Goal: Task Accomplishment & Management: Manage account settings

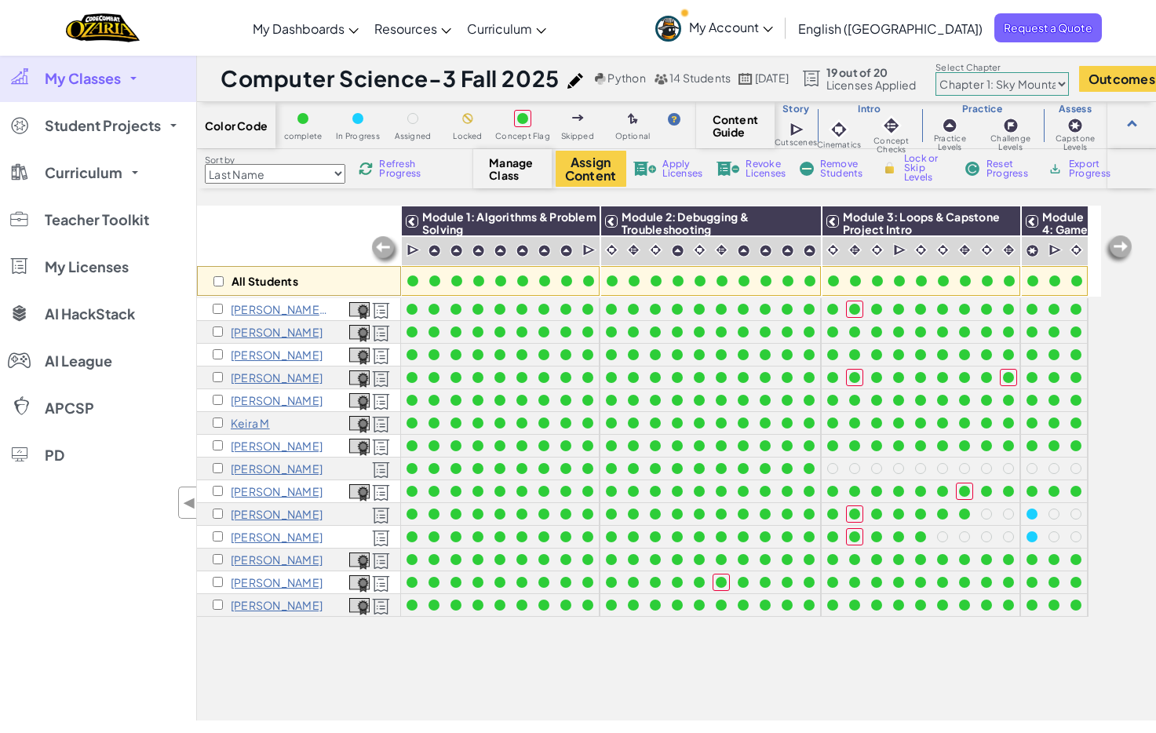
click at [104, 83] on span "My Classes" at bounding box center [83, 78] width 76 height 14
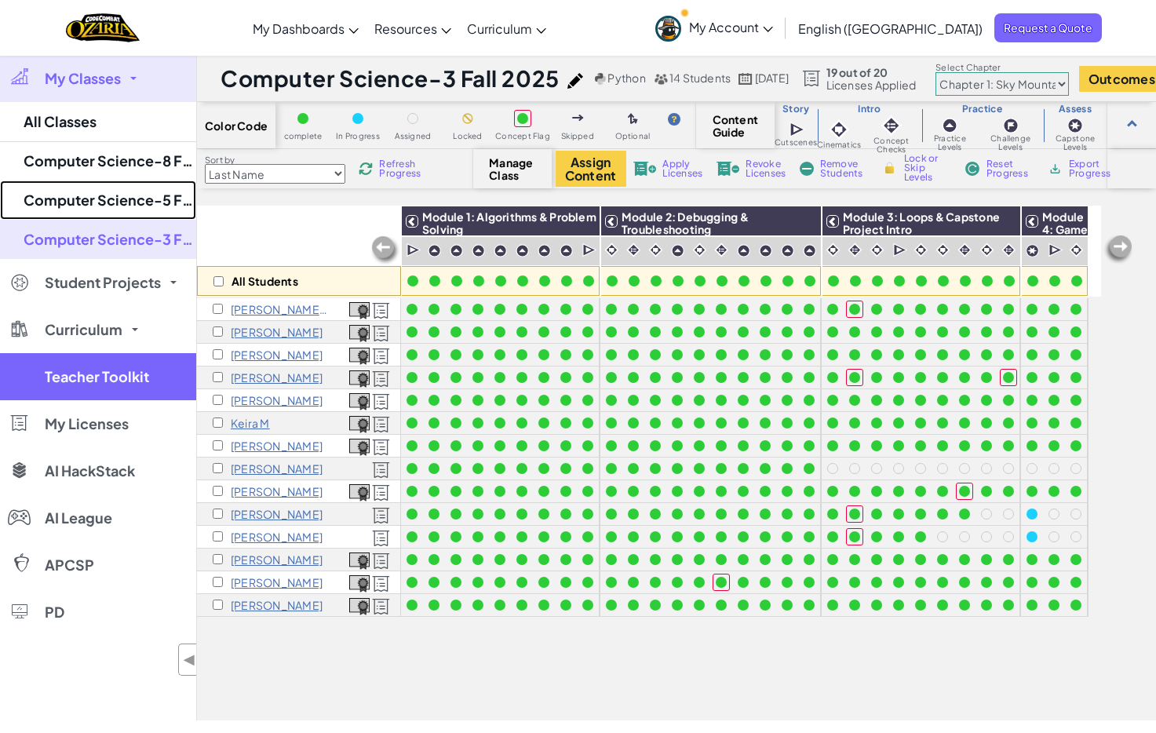
drag, startPoint x: 109, startPoint y: 190, endPoint x: 132, endPoint y: 206, distance: 27.6
click at [108, 191] on link "Computer Science-5 Fall 2025" at bounding box center [98, 199] width 196 height 39
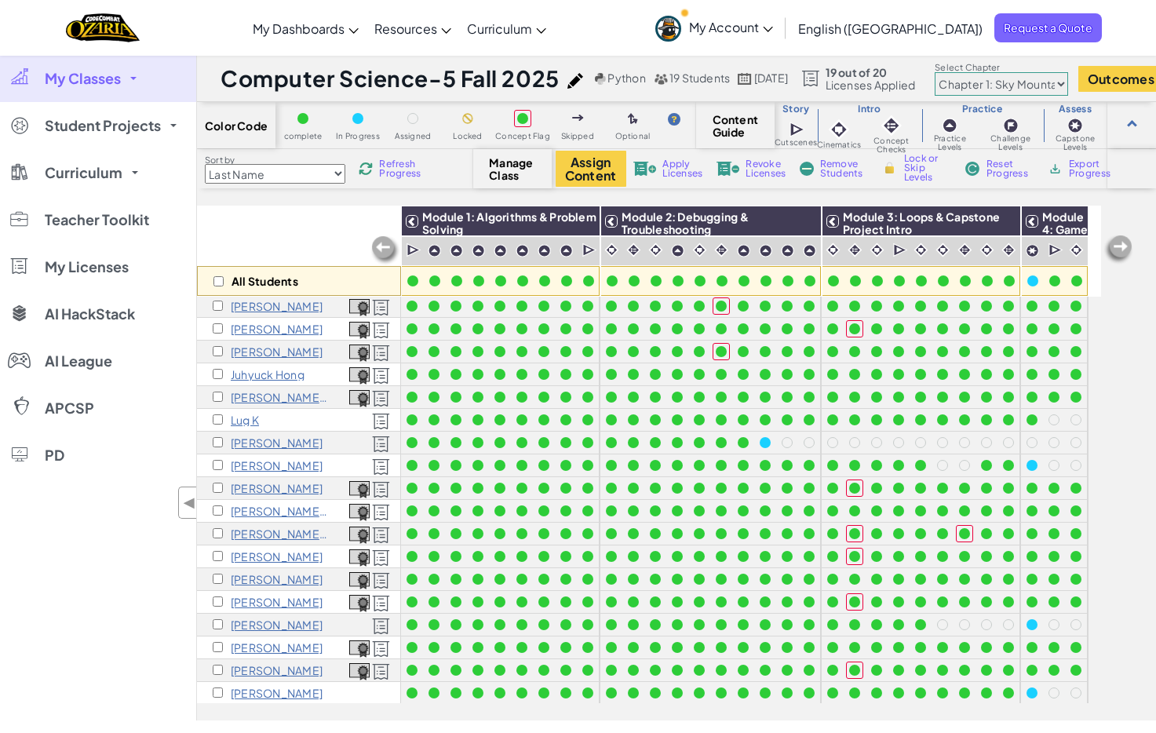
scroll to position [39, 0]
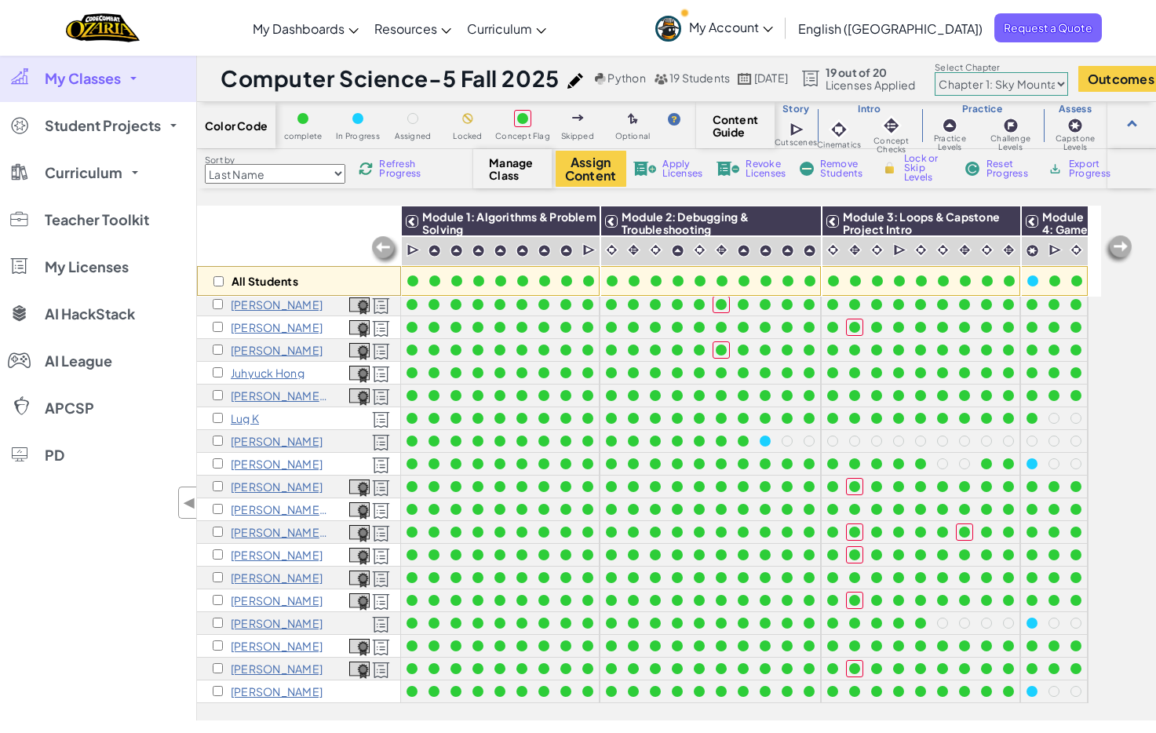
click at [105, 577] on div "My Classes All Classes Computer Science-8 Fall 2025 Computer Science-5 Fall 202…" at bounding box center [98, 387] width 196 height 665
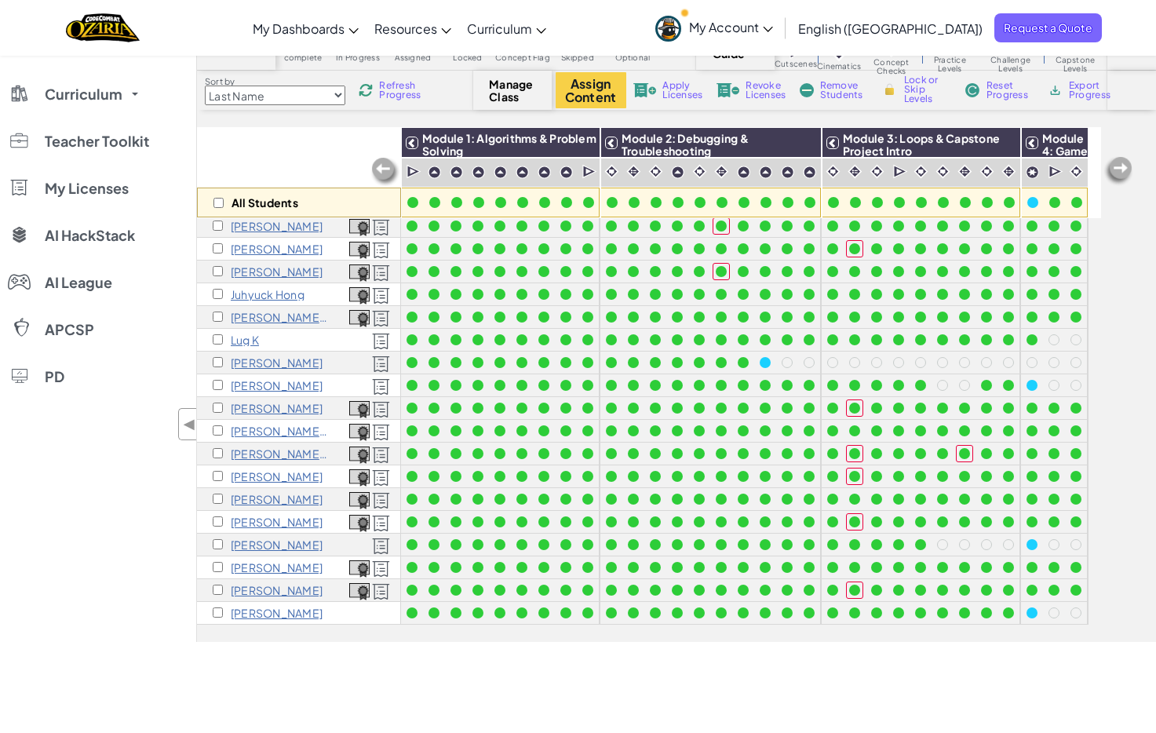
click at [128, 638] on div "My Classes All Classes Computer Science-8 Fall 2025 Computer Science-5 Fall 202…" at bounding box center [98, 308] width 196 height 665
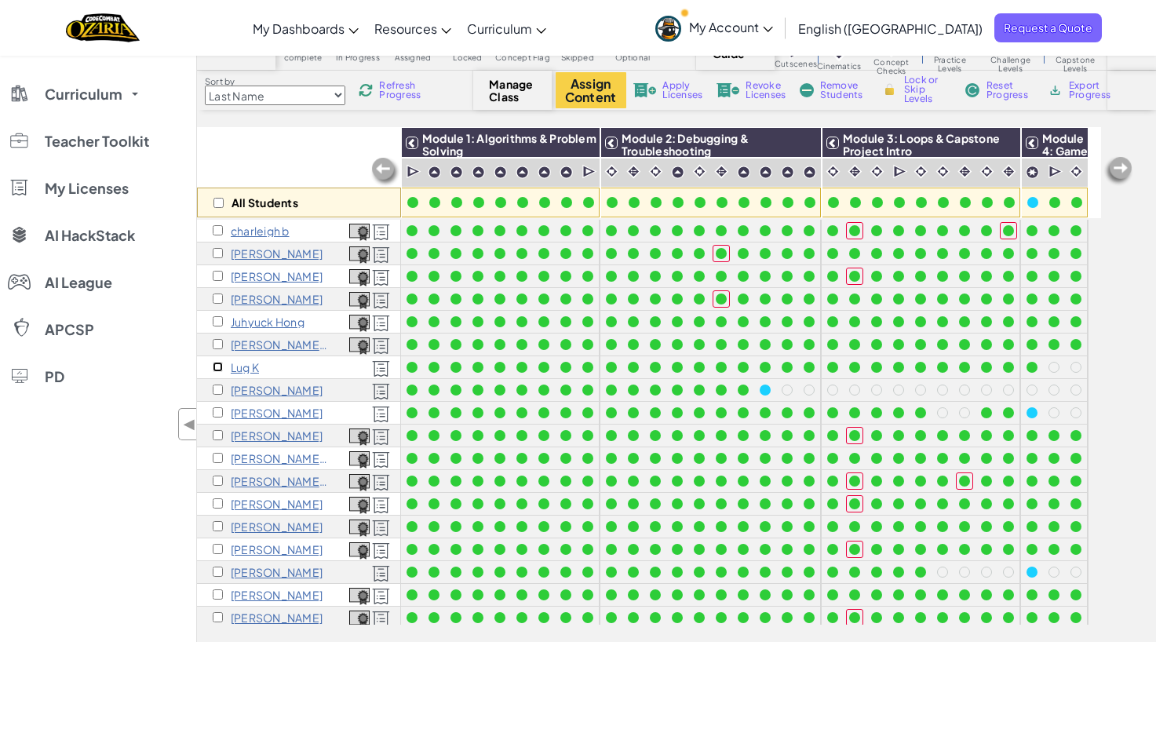
click at [218, 366] on input "checkbox" at bounding box center [218, 367] width 10 height 10
checkbox input "true"
click at [607, 89] on button "Assign Content" at bounding box center [591, 90] width 71 height 36
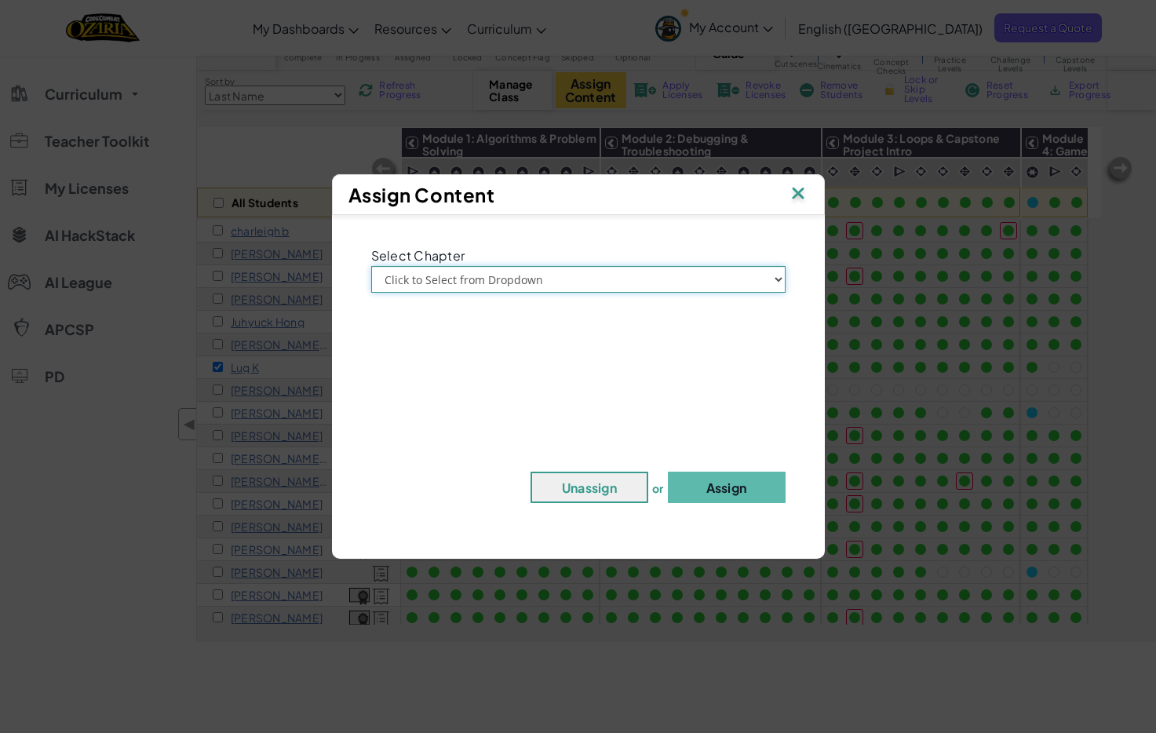
click at [607, 282] on select "Click to Select from Dropdown Chapter 1: [GEOGRAPHIC_DATA] Chapter 2: The Moon …" at bounding box center [578, 279] width 414 height 27
select select "Chapter 2: The Moon Dancers"
click at [371, 266] on select "Click to Select from Dropdown Chapter 1: [GEOGRAPHIC_DATA] Chapter 2: The Moon …" at bounding box center [578, 279] width 414 height 27
click at [749, 486] on button "Assign" at bounding box center [727, 487] width 118 height 31
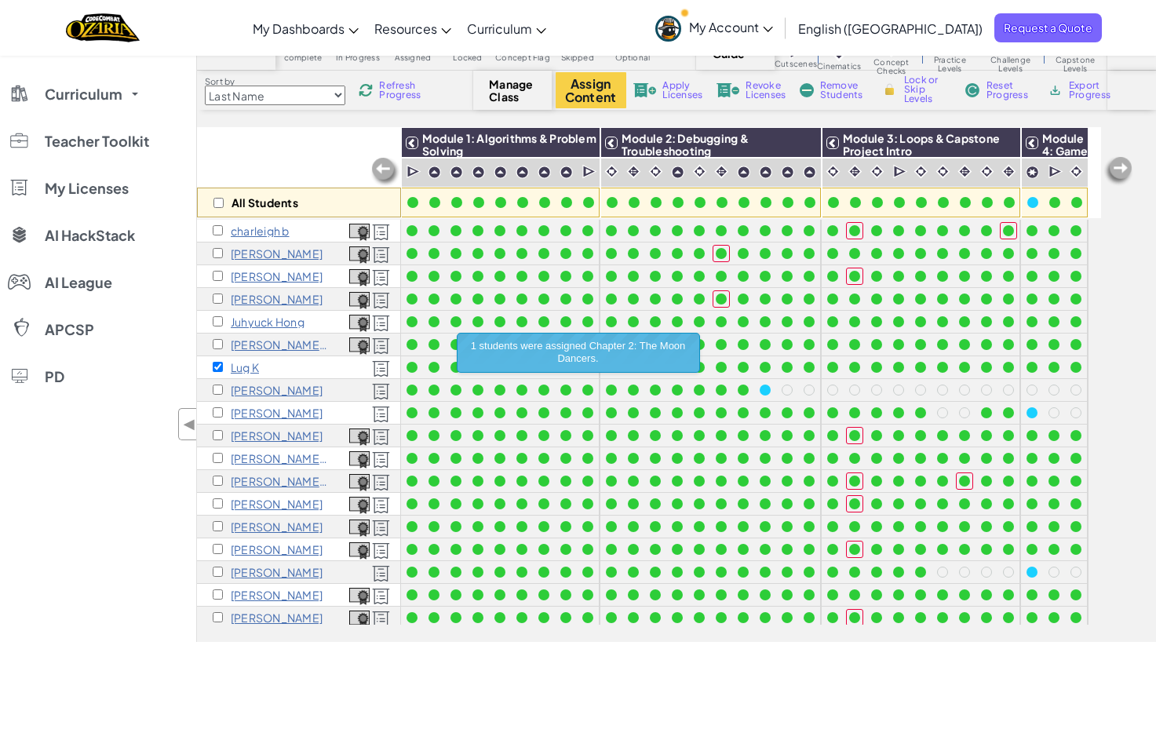
click at [69, 580] on div "My Classes All Classes Computer Science-8 Fall 2025 Computer Science-5 Fall 202…" at bounding box center [98, 308] width 196 height 665
click at [282, 151] on div "All Students" at bounding box center [299, 172] width 204 height 91
click at [217, 367] on input "checkbox" at bounding box center [218, 367] width 10 height 10
checkbox input "false"
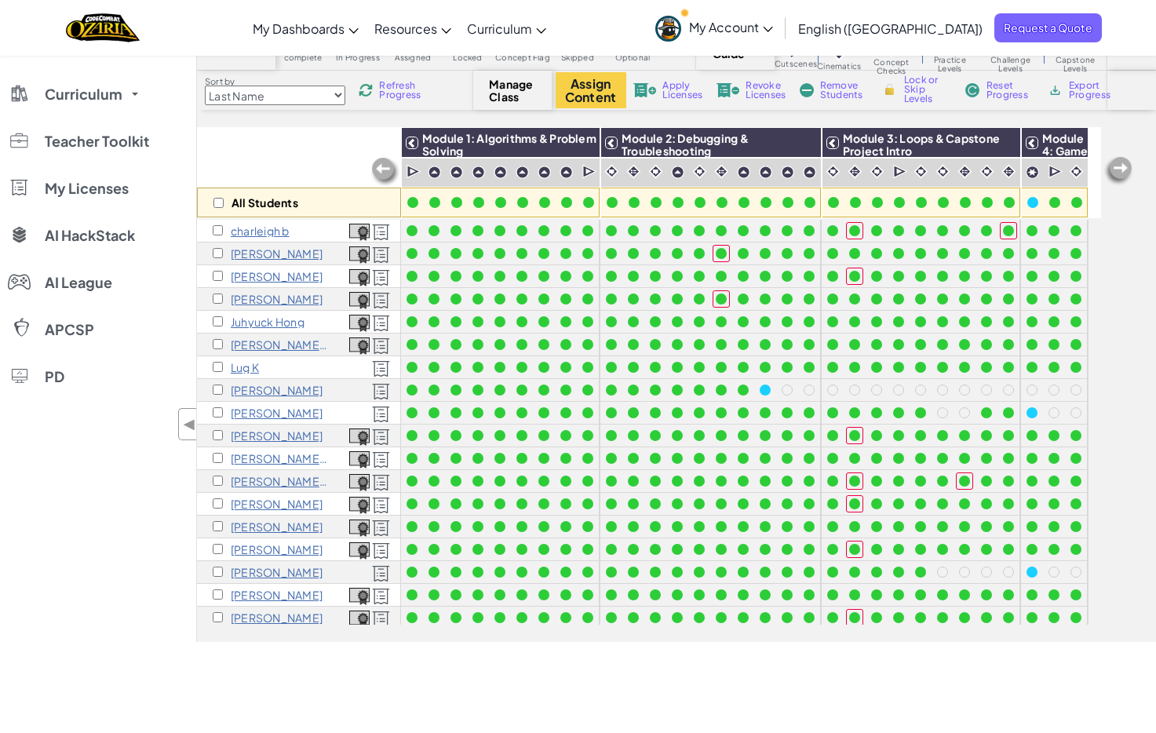
click at [301, 166] on div "All Students" at bounding box center [299, 172] width 204 height 91
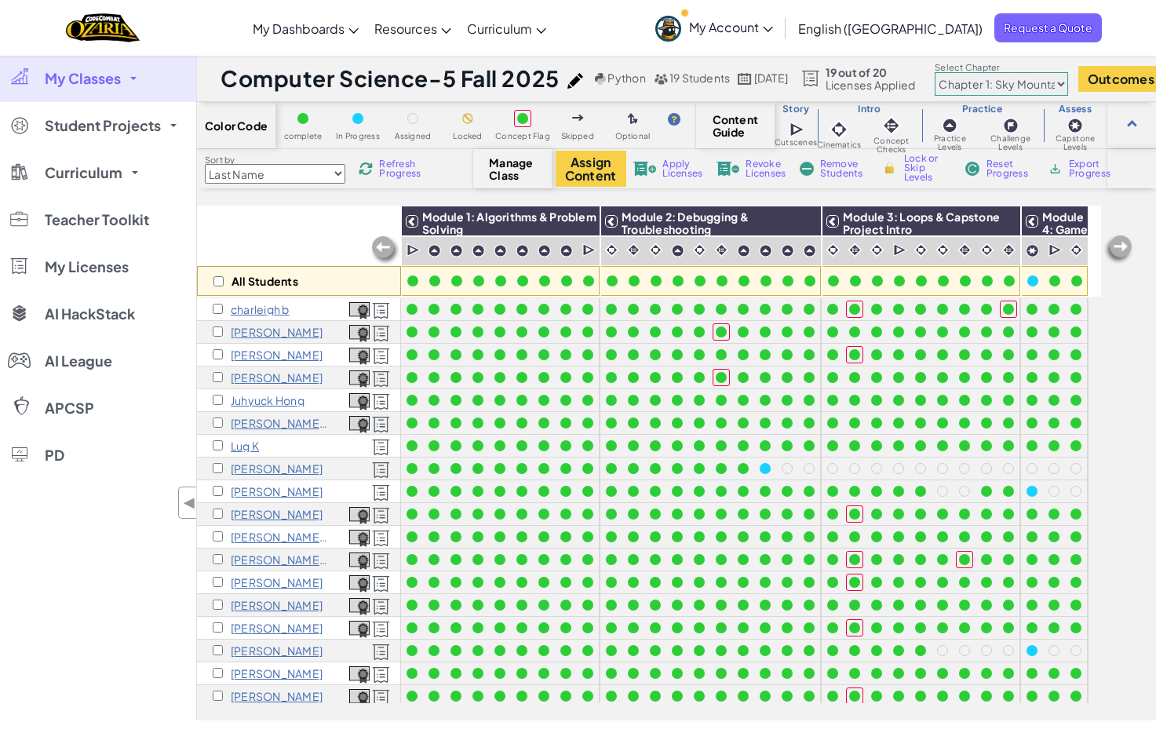
click at [261, 230] on div "All Students" at bounding box center [299, 251] width 204 height 91
click at [1010, 85] on select "Chapter 1: Sky Mountain Chapter 2: The Moon Dancers Chapter 3: The Phoenix Land…" at bounding box center [1001, 84] width 133 height 24
click at [975, 72] on select "Chapter 1: Sky Mountain Chapter 2: The Moon Dancers Chapter 3: The Phoenix Land…" at bounding box center [1001, 84] width 133 height 24
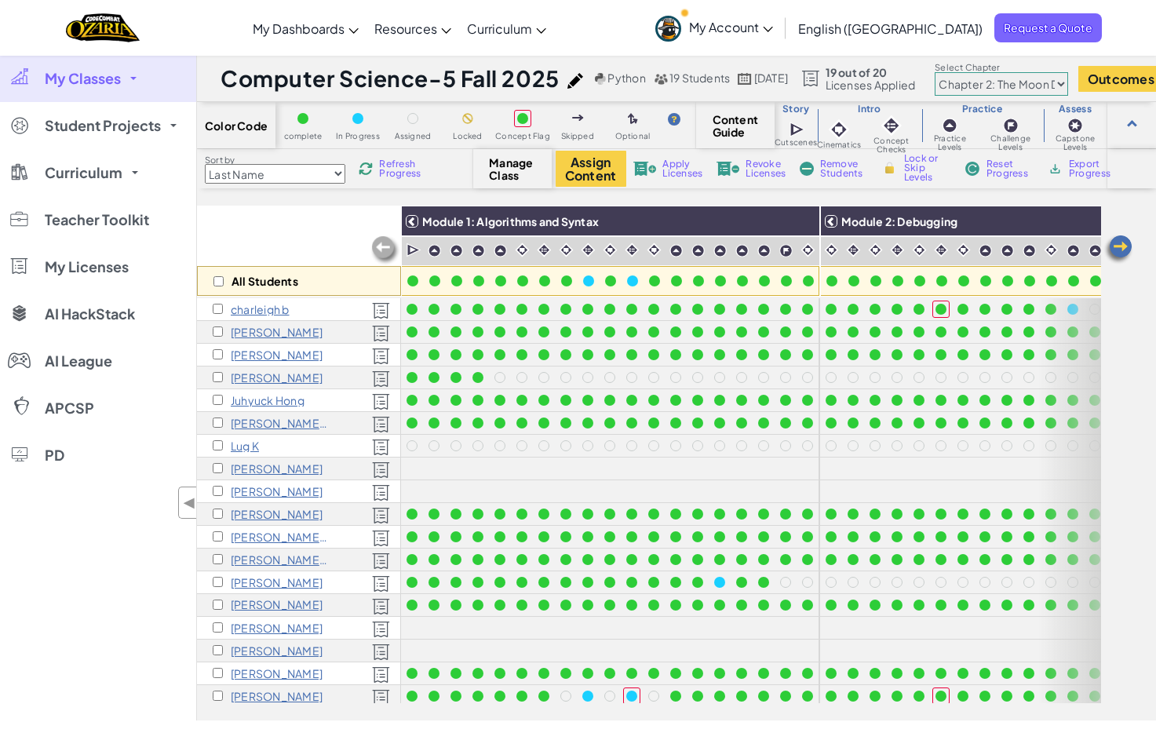
click at [1006, 82] on select "Chapter 1: Sky Mountain Chapter 2: The Moon Dancers Chapter 3: The Phoenix Land…" at bounding box center [1001, 84] width 133 height 24
select select "5d41d731a8d1836b5aa3cba1"
click at [975, 72] on select "Chapter 1: Sky Mountain Chapter 2: The Moon Dancers Chapter 3: The Phoenix Land…" at bounding box center [1001, 84] width 133 height 24
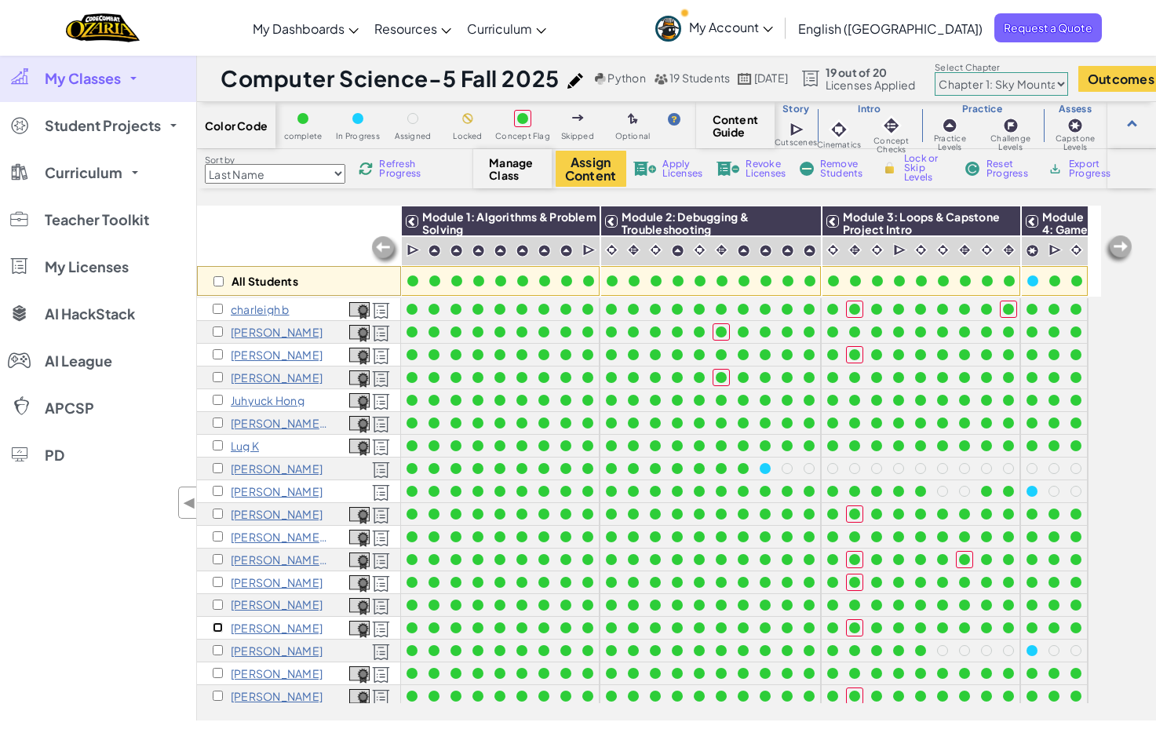
click at [217, 629] on input "checkbox" at bounding box center [218, 627] width 10 height 10
checkbox input "true"
click at [612, 175] on button "Assign Content" at bounding box center [591, 169] width 71 height 36
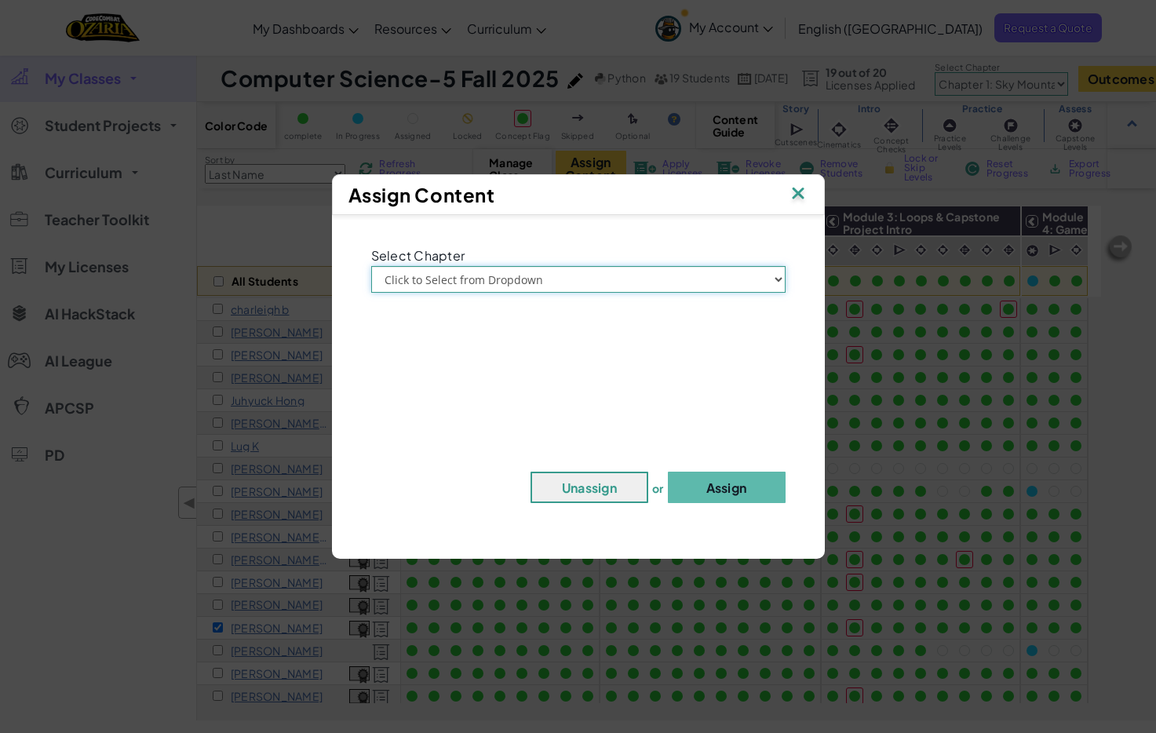
click at [632, 276] on select "Click to Select from Dropdown Chapter 1: [GEOGRAPHIC_DATA] Chapter 2: The Moon …" at bounding box center [578, 279] width 414 height 27
select select "Chapter 2: The Moon Dancers"
click at [371, 266] on select "Click to Select from Dropdown Chapter 1: [GEOGRAPHIC_DATA] Chapter 2: The Moon …" at bounding box center [578, 279] width 414 height 27
click at [740, 490] on button "Assign" at bounding box center [727, 487] width 118 height 31
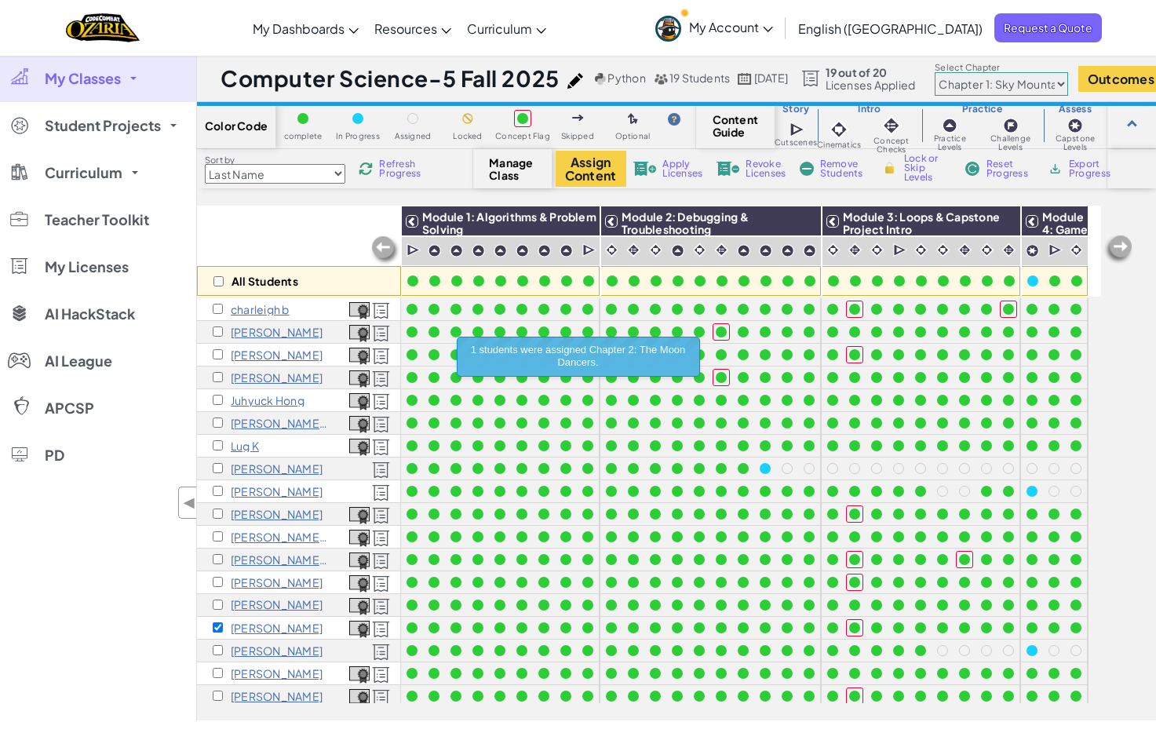
click at [79, 633] on div "My Classes All Classes Computer Science-8 Fall 2025 Computer Science-5 Fall 202…" at bounding box center [98, 387] width 196 height 665
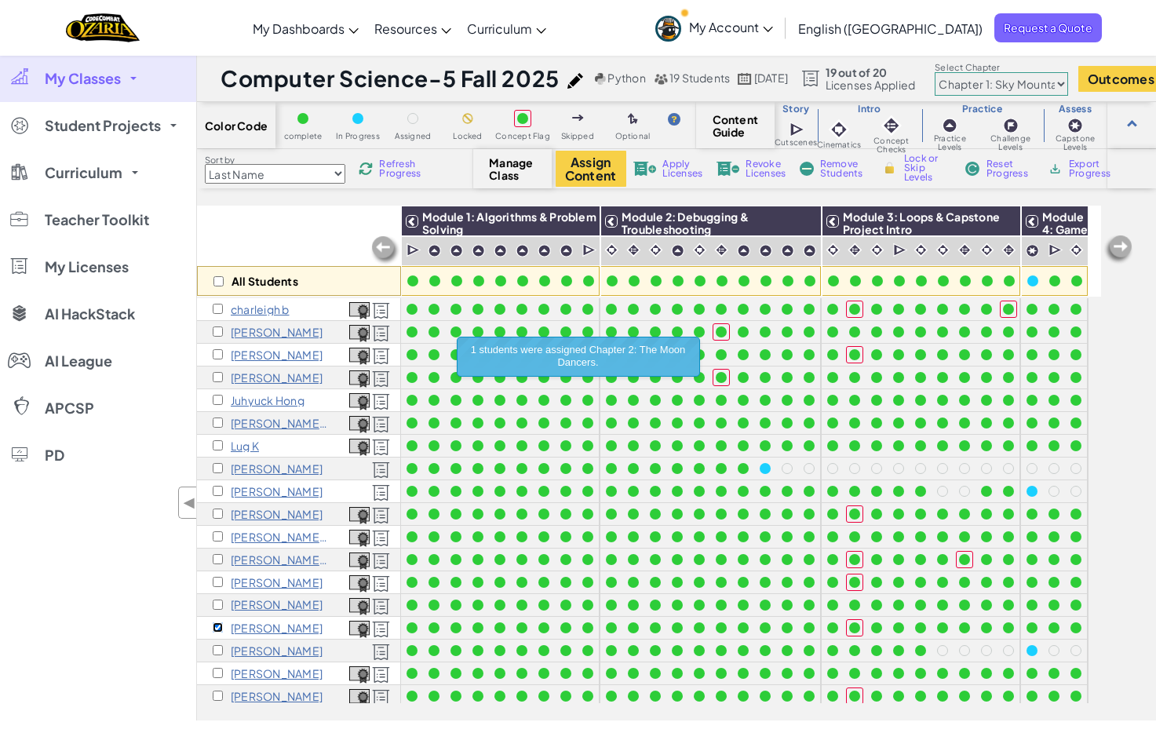
click at [218, 628] on input "checkbox" at bounding box center [218, 627] width 10 height 10
checkbox input "false"
click at [118, 640] on div "My Classes All Classes Computer Science-8 Fall 2025 Computer Science-5 Fall 202…" at bounding box center [98, 387] width 196 height 665
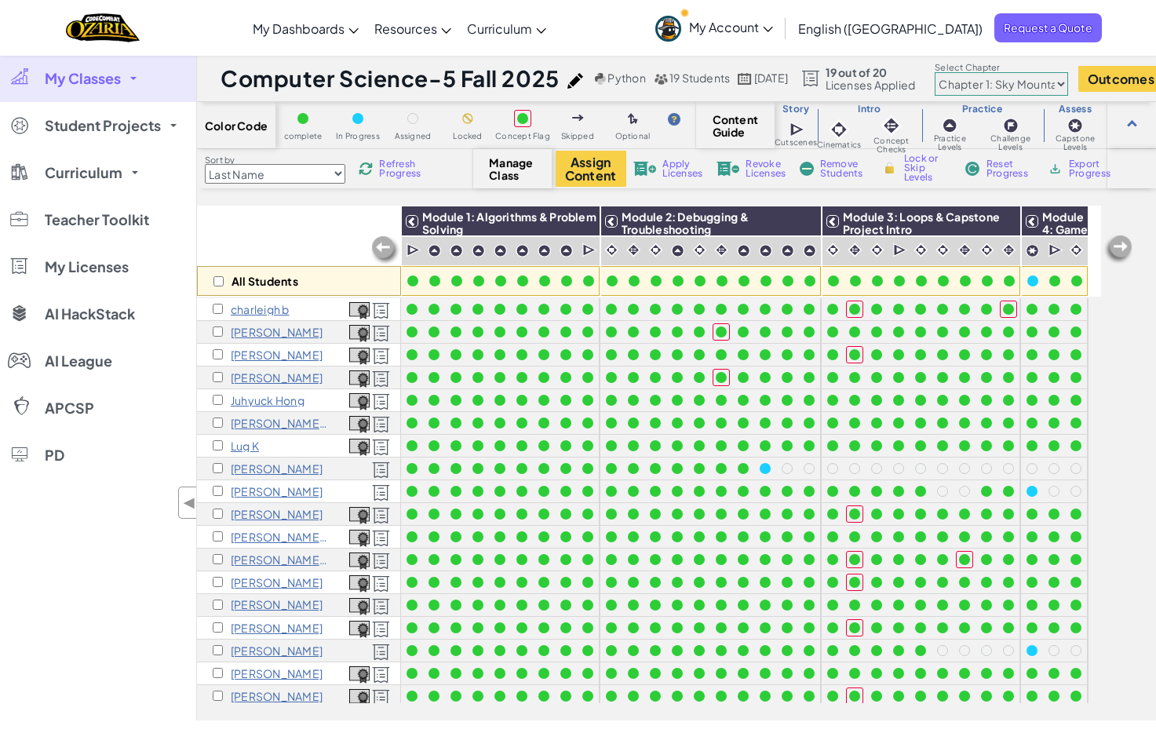
click at [1025, 84] on select "Chapter 1: Sky Mountain Chapter 2: The Moon Dancers Chapter 3: The Phoenix Land…" at bounding box center [1001, 84] width 133 height 24
click at [975, 72] on select "Chapter 1: Sky Mountain Chapter 2: The Moon Dancers Chapter 3: The Phoenix Land…" at bounding box center [1001, 84] width 133 height 24
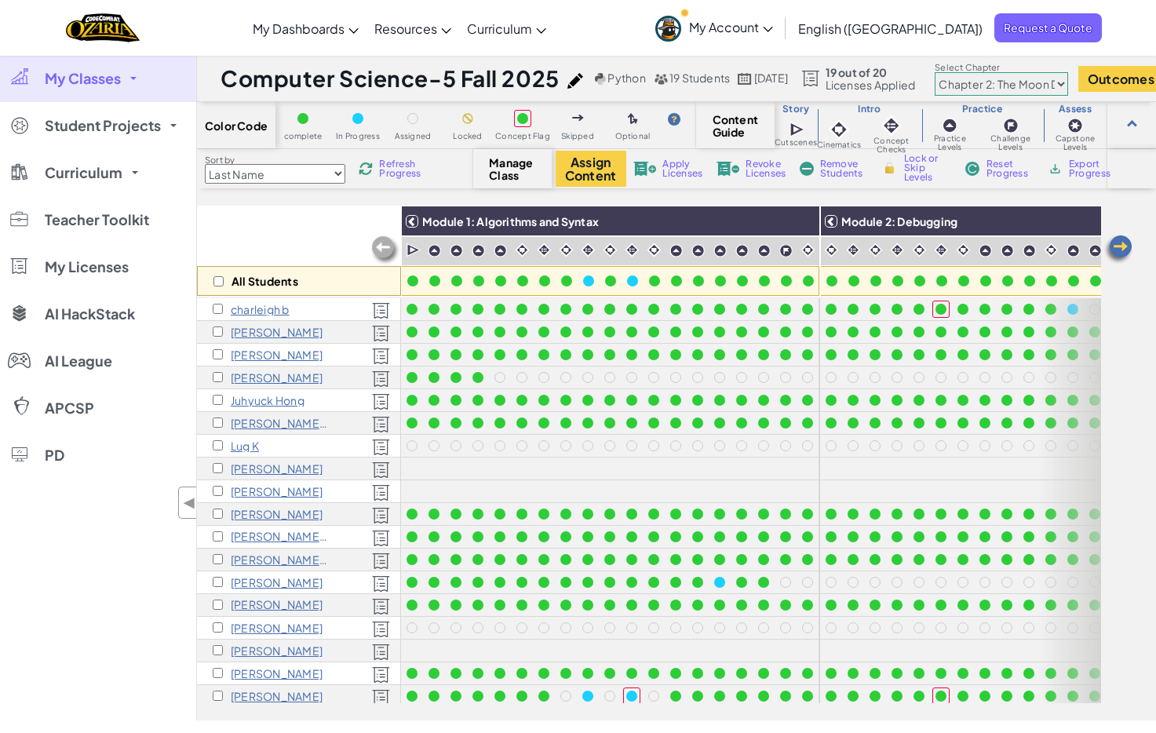
click at [1035, 86] on select "Chapter 1: Sky Mountain Chapter 2: The Moon Dancers Chapter 3: The Phoenix Land…" at bounding box center [1001, 84] width 133 height 24
select select "5d41d731a8d1836b5aa3cba1"
click at [975, 72] on select "Chapter 1: Sky Mountain Chapter 2: The Moon Dancers Chapter 3: The Phoenix Land…" at bounding box center [1001, 84] width 133 height 24
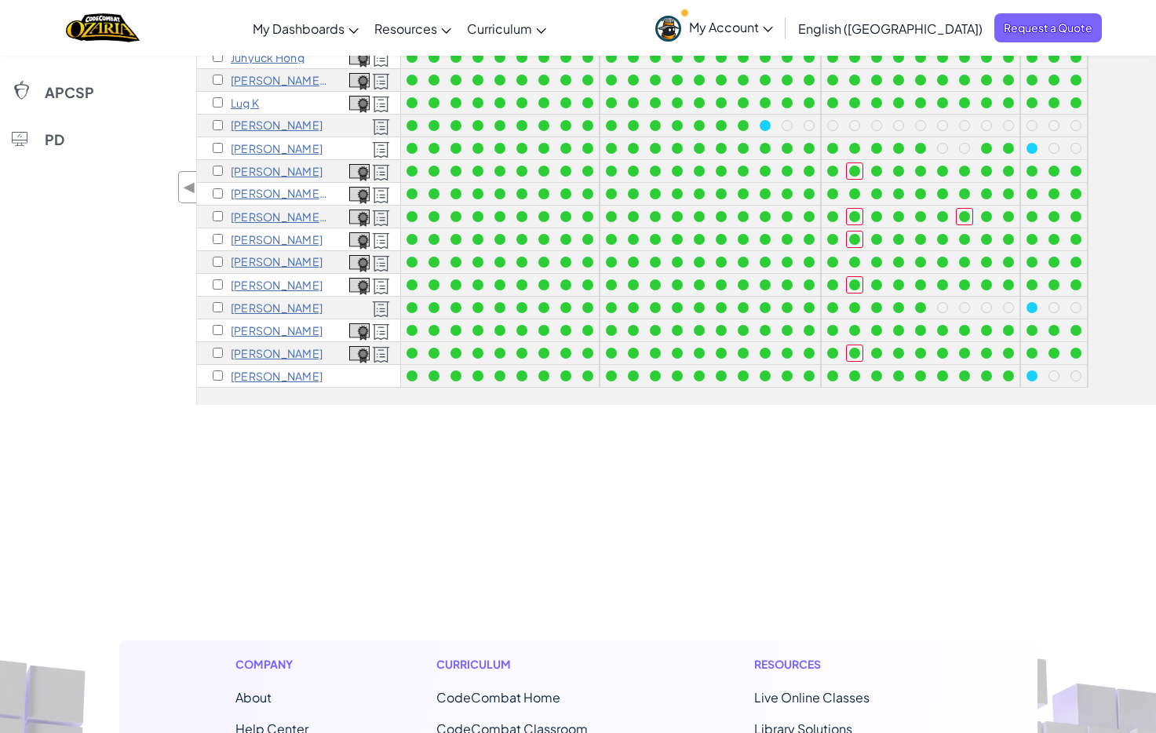
scroll to position [314, 0]
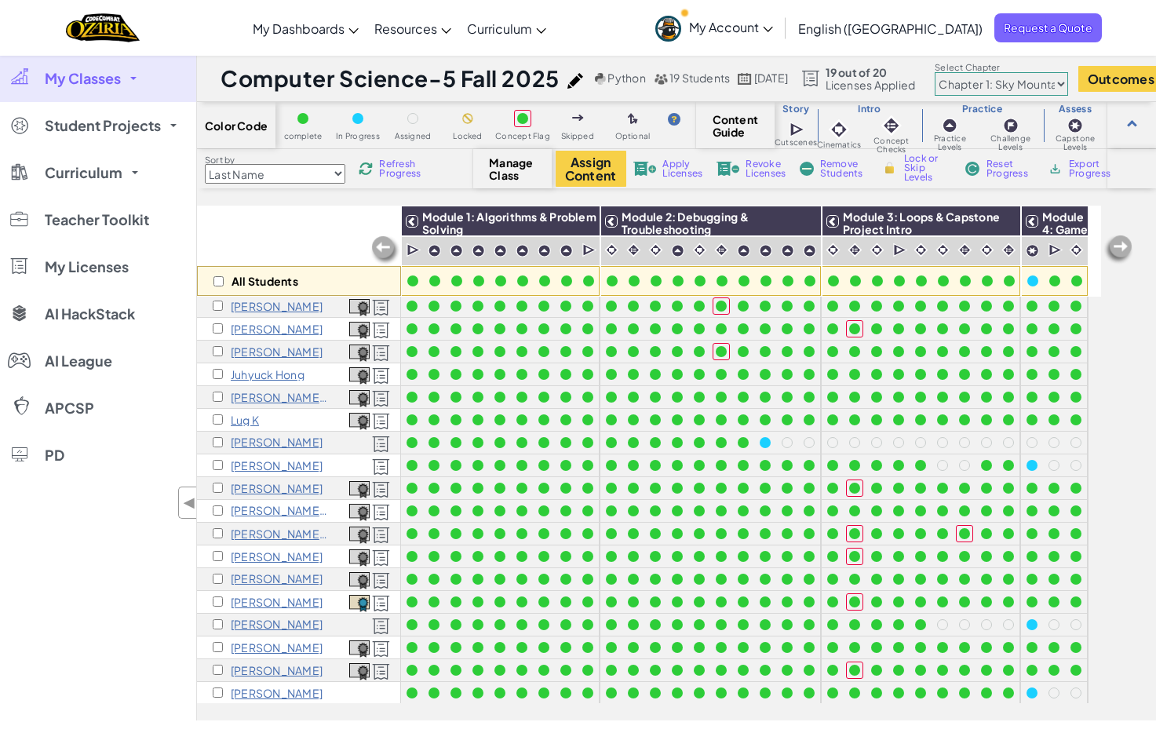
scroll to position [39, 0]
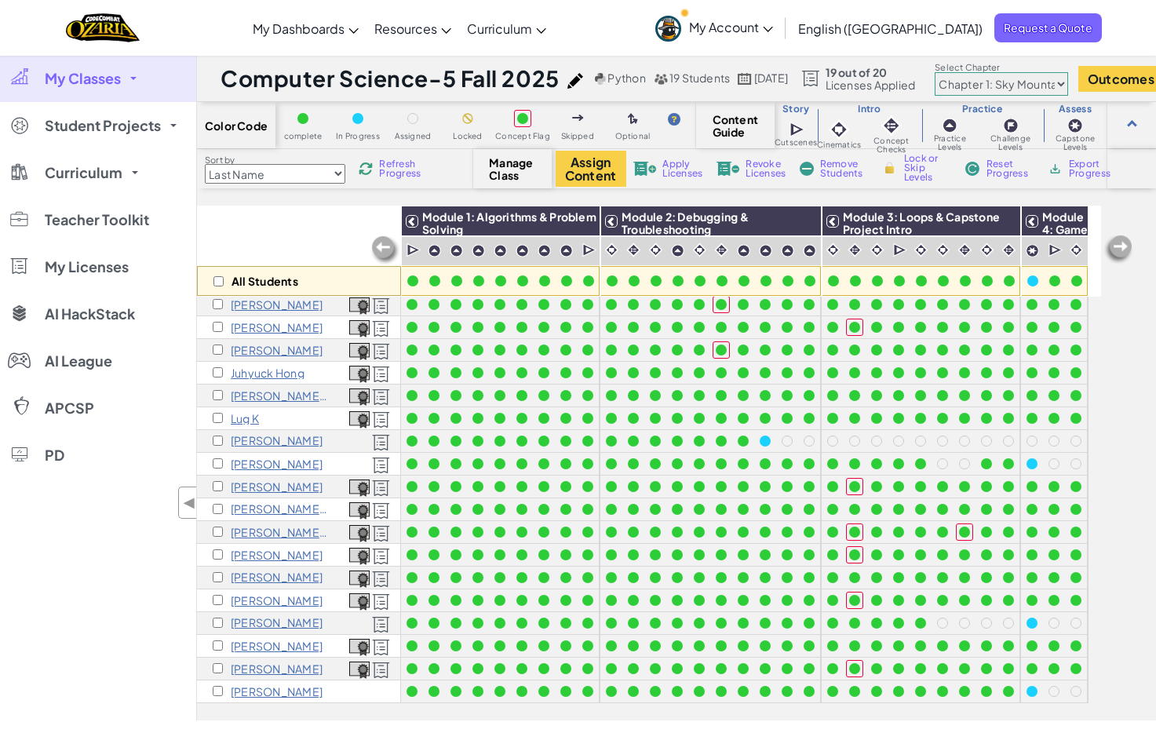
click at [242, 685] on p "[PERSON_NAME]" at bounding box center [277, 691] width 92 height 13
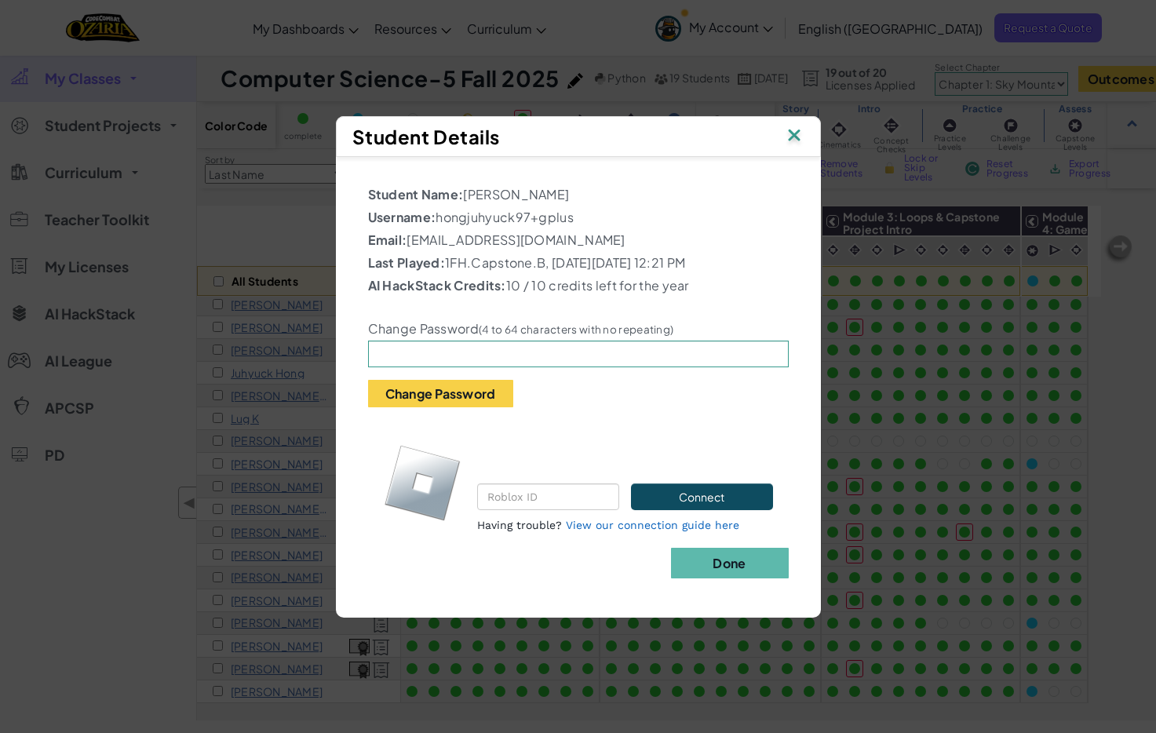
click at [798, 137] on img at bounding box center [794, 137] width 20 height 24
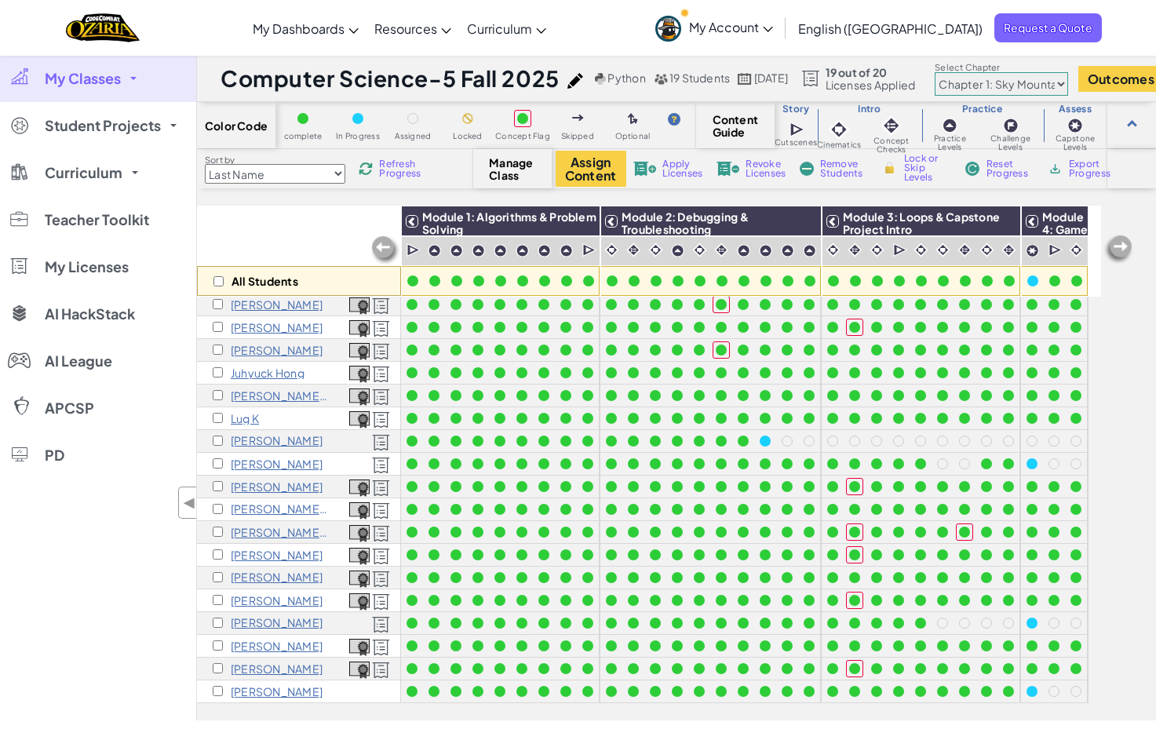
click at [245, 28] on div "Toggle navigation My Dashboards Ozaria Teacher Dashboard CodeCombat Teacher Das…" at bounding box center [578, 28] width 1164 height 56
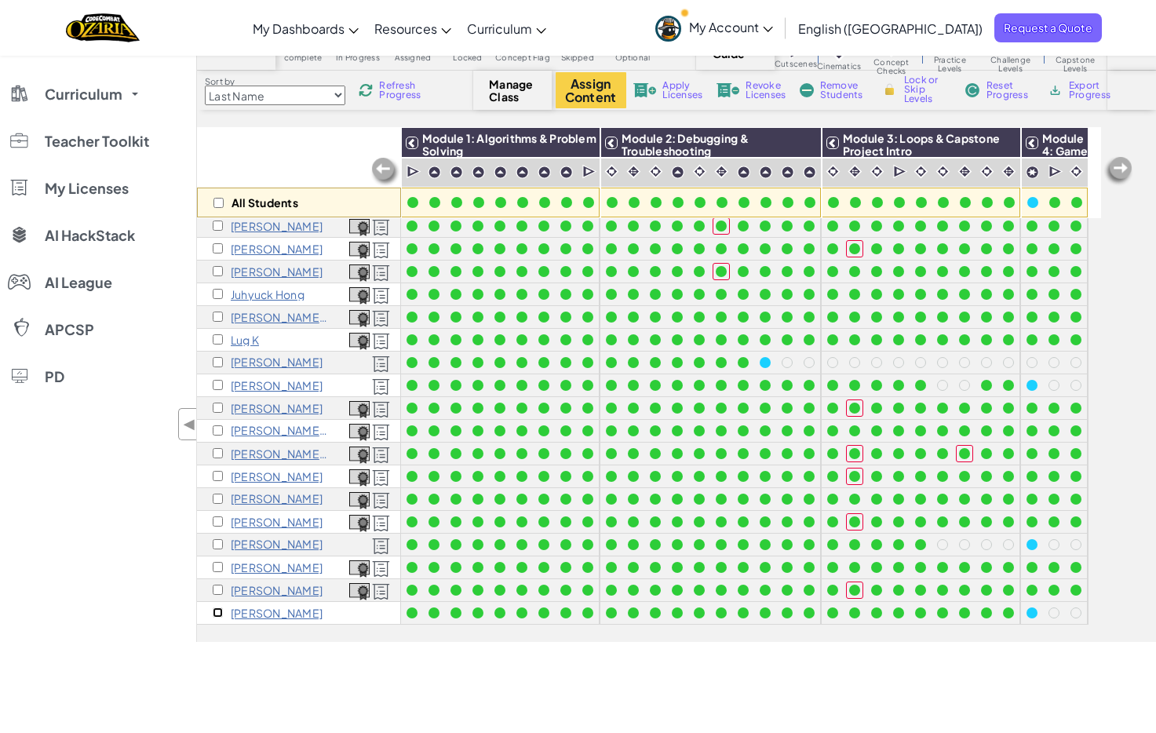
click at [217, 607] on input "checkbox" at bounding box center [218, 612] width 10 height 10
checkbox input "true"
